Goal: Transaction & Acquisition: Purchase product/service

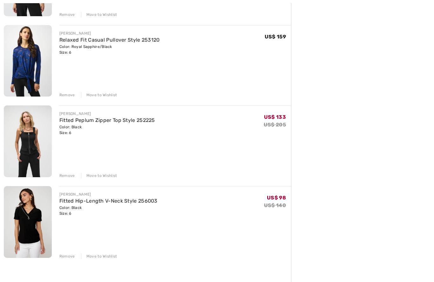
scroll to position [220, 0]
click at [70, 256] on div "Remove" at bounding box center [67, 256] width 16 height 6
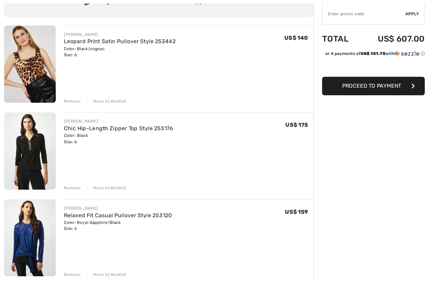
scroll to position [64, 0]
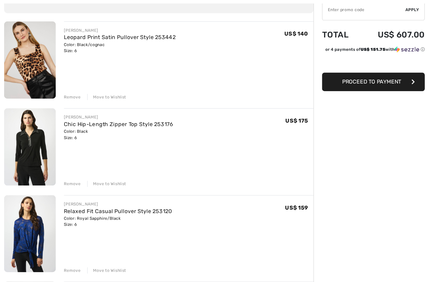
click at [74, 89] on div "Remove Move to Wishlist" at bounding box center [175, 89] width 232 height 7
click at [67, 92] on div "Remove" at bounding box center [67, 90] width 16 height 6
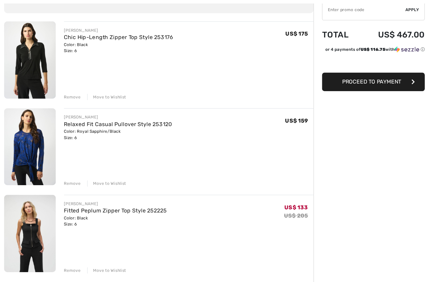
click at [72, 249] on div "Remove" at bounding box center [67, 251] width 16 height 6
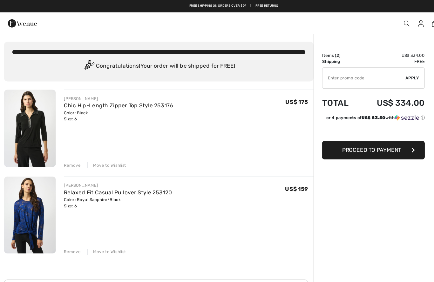
scroll to position [0, 0]
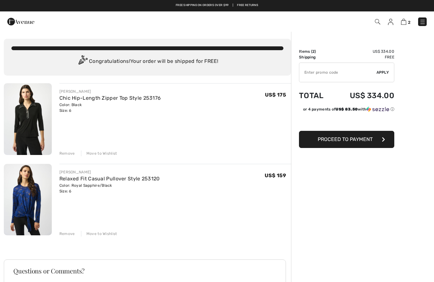
click at [29, 200] on img at bounding box center [28, 200] width 48 height 72
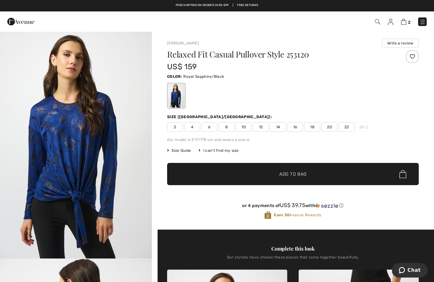
click at [114, 140] on img "1 / 5" at bounding box center [76, 145] width 152 height 228
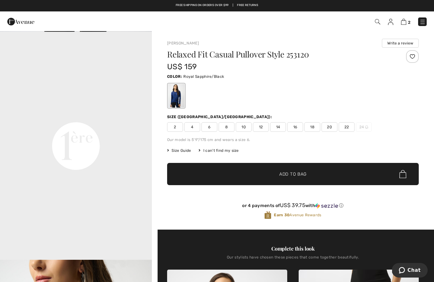
scroll to position [455, 0]
click at [56, 108] on video "Your browser does not support the video tag." at bounding box center [76, 70] width 152 height 76
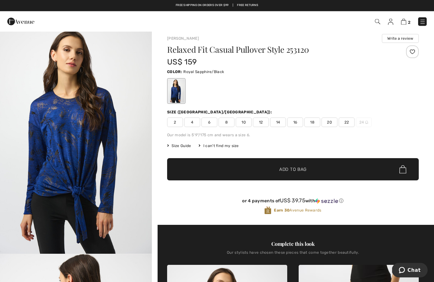
scroll to position [0, 0]
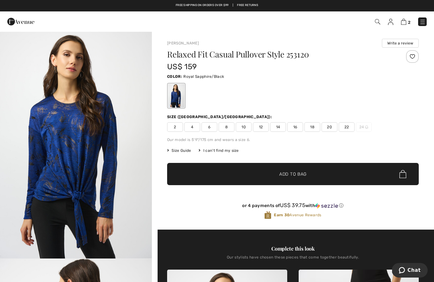
click at [184, 152] on span "Size Guide" at bounding box center [179, 151] width 24 height 6
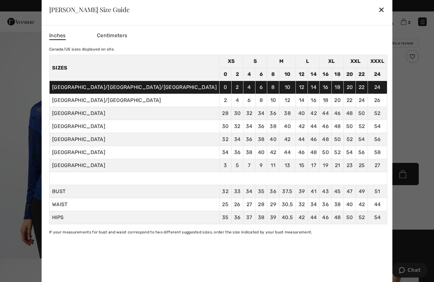
click at [378, 13] on div "✕" at bounding box center [381, 9] width 7 height 13
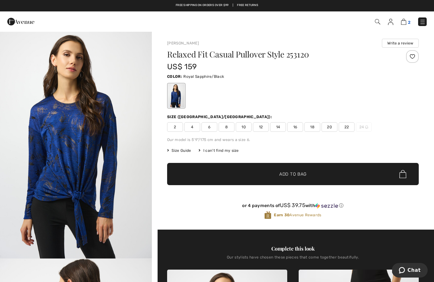
click at [406, 22] on img at bounding box center [403, 22] width 5 height 6
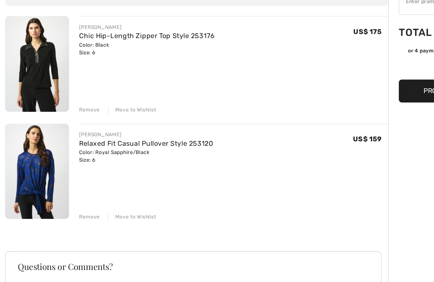
scroll to position [25, 0]
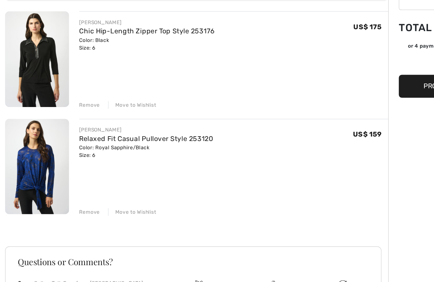
click at [20, 139] on img at bounding box center [28, 175] width 48 height 72
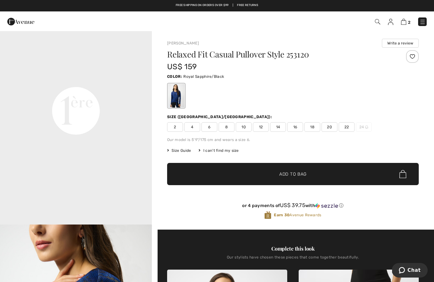
scroll to position [503, 0]
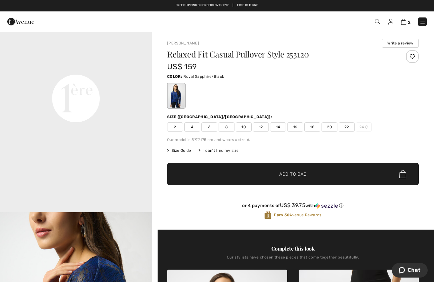
click at [191, 128] on span "4" at bounding box center [192, 127] width 16 height 10
click at [315, 171] on span "✔ Added to Bag Add to Bag" at bounding box center [293, 174] width 252 height 22
click at [406, 22] on img at bounding box center [403, 22] width 5 height 6
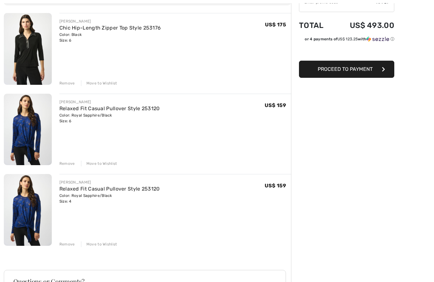
scroll to position [70, 0]
click at [70, 164] on div "Remove" at bounding box center [67, 164] width 16 height 6
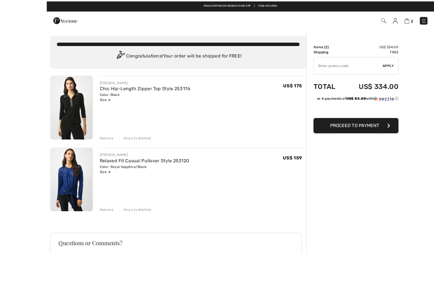
scroll to position [19, 0]
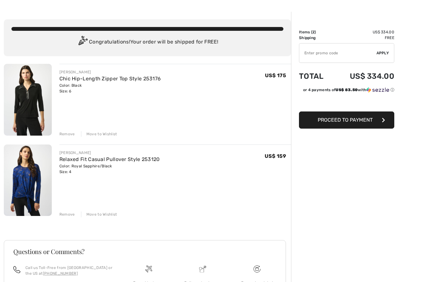
click at [328, 123] on span "Proceed to Payment" at bounding box center [345, 120] width 55 height 6
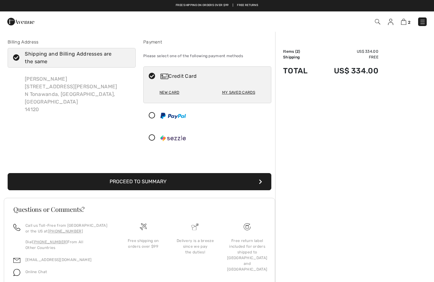
checkbox input "true"
click at [241, 93] on div "My Saved Cards" at bounding box center [238, 92] width 33 height 11
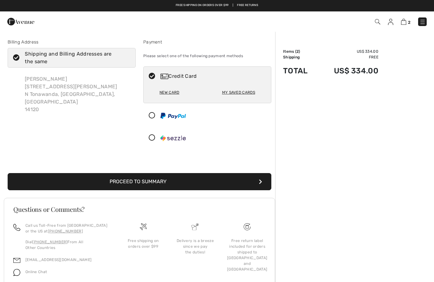
radio input "true"
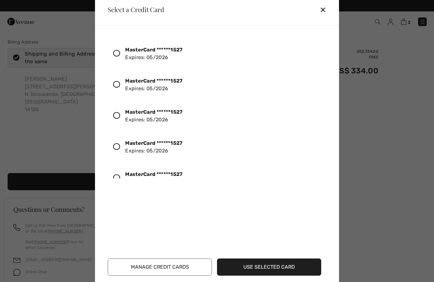
click at [121, 56] on div at bounding box center [119, 53] width 12 height 11
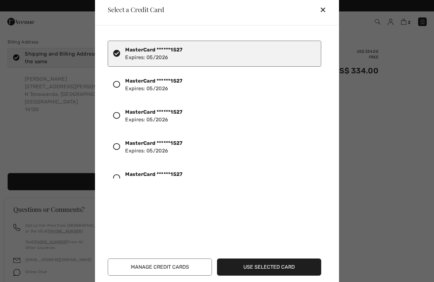
click at [250, 268] on button "Use Selected Card" at bounding box center [269, 267] width 104 height 17
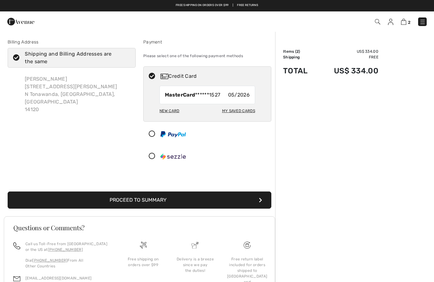
click at [120, 205] on button "Proceed to Summary" at bounding box center [140, 200] width 264 height 17
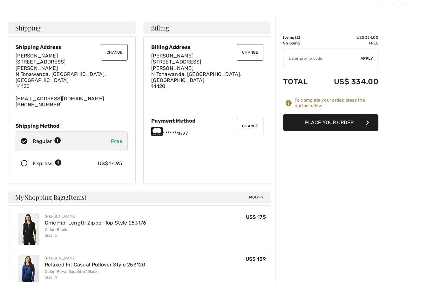
scroll to position [20, 0]
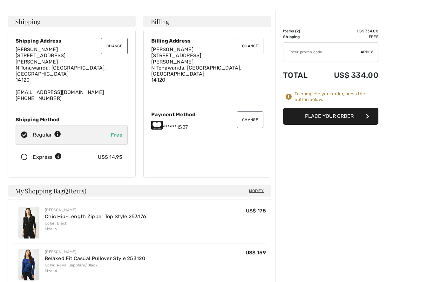
click at [319, 116] on button "Place Your Order" at bounding box center [330, 116] width 95 height 17
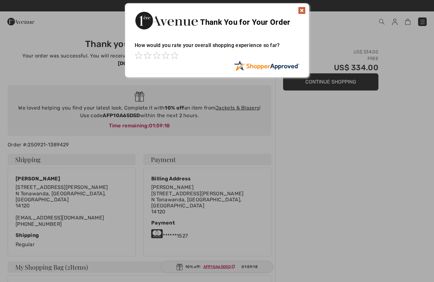
click at [295, 10] on div "Thank You for Your Order" at bounding box center [217, 19] width 184 height 32
click at [301, 14] on img at bounding box center [302, 11] width 8 height 8
